Goal: Find specific page/section

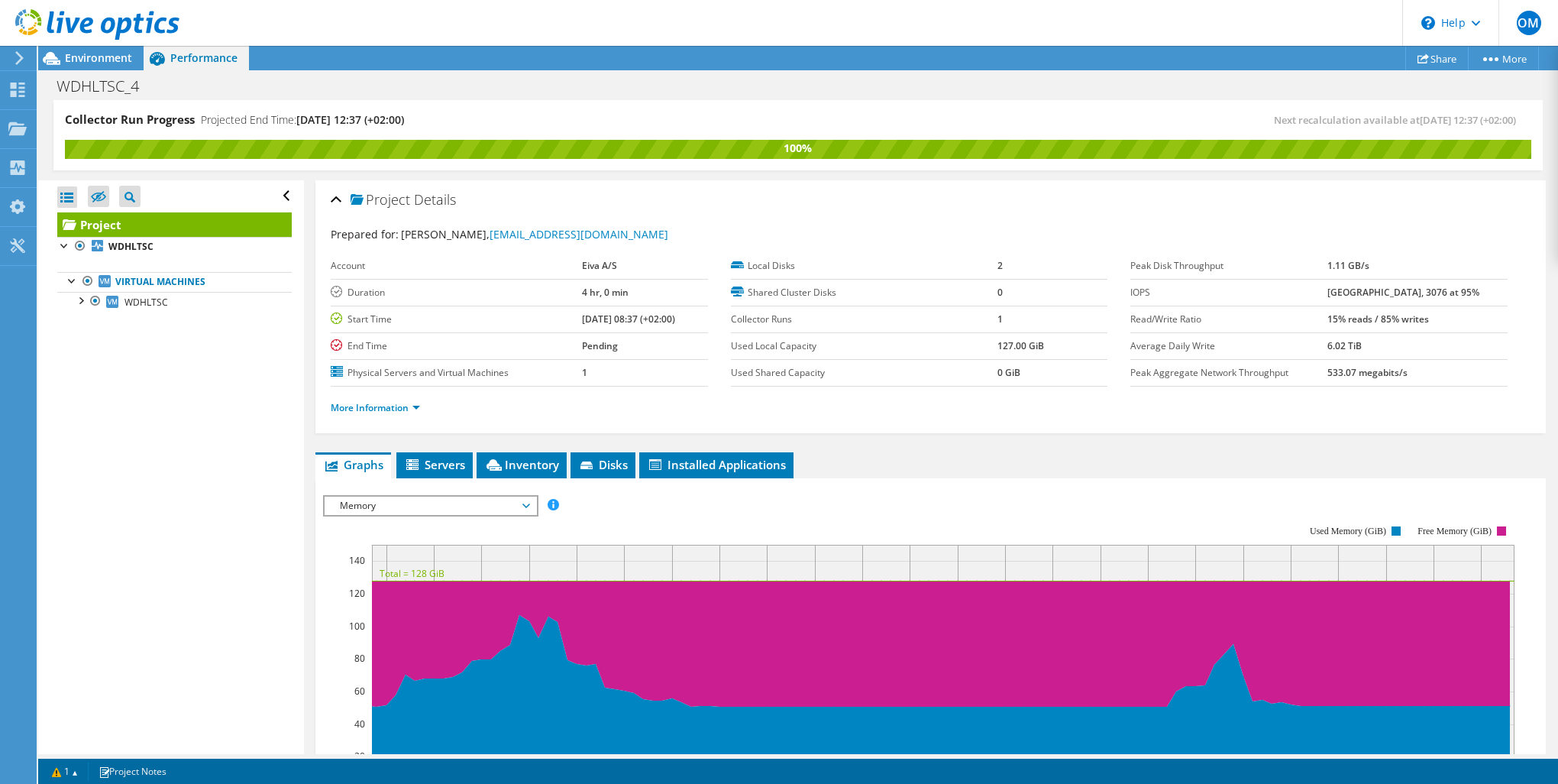
scroll to position [55, 0]
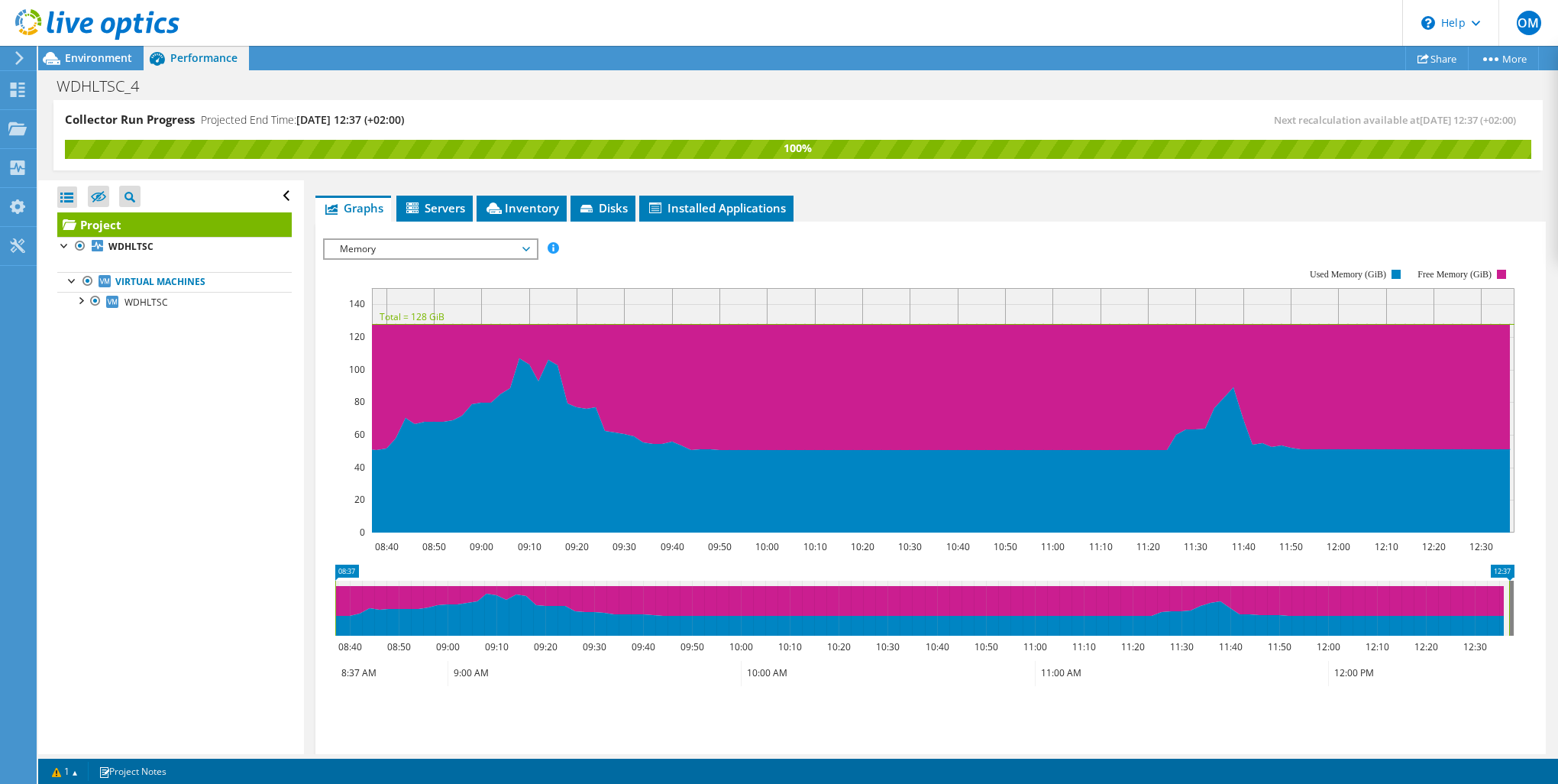
click at [28, 17] on icon at bounding box center [98, 25] width 165 height 31
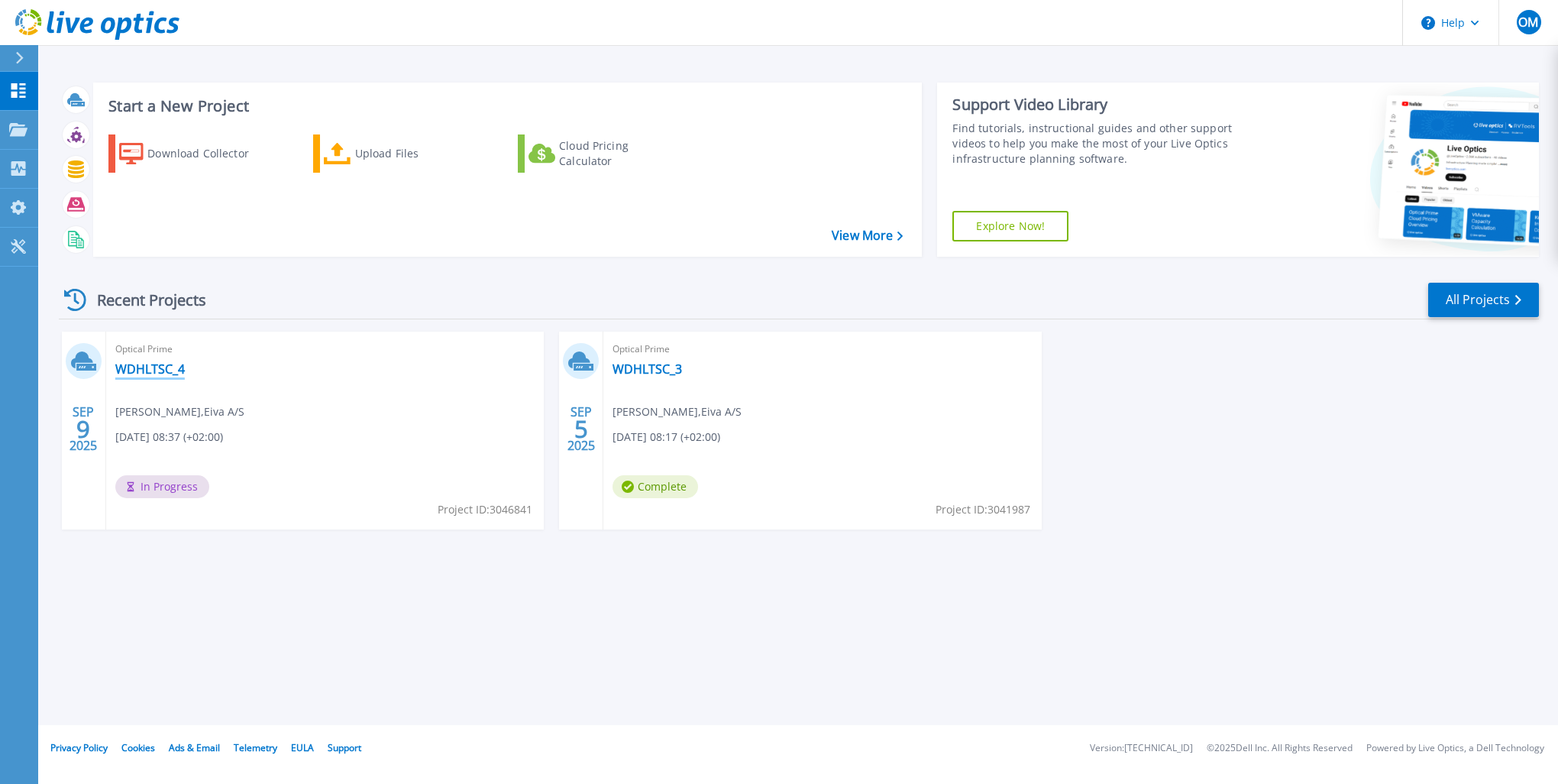
click at [156, 365] on link "WDHLTSC_4" at bounding box center [150, 369] width 69 height 16
